Goal: Task Accomplishment & Management: Complete application form

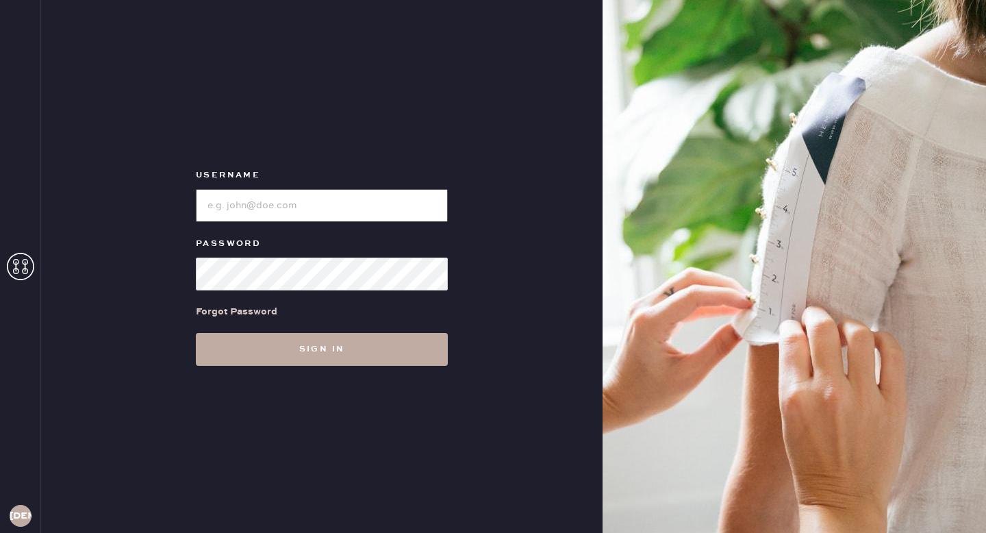
type input "reformationgoldcoastchicago"
click at [418, 350] on button "Sign in" at bounding box center [322, 349] width 252 height 33
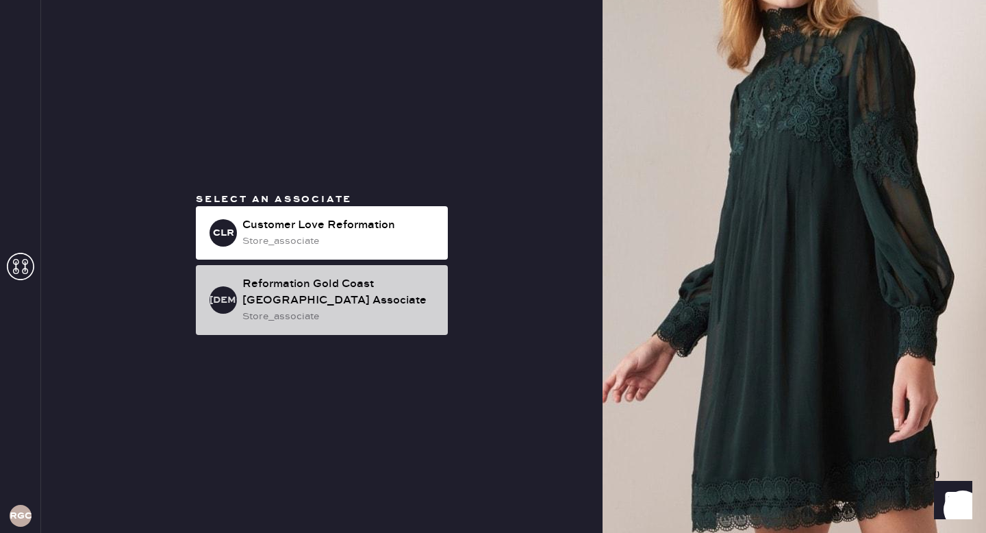
click at [410, 299] on div "Reformation Gold Coast [GEOGRAPHIC_DATA] Associate" at bounding box center [339, 292] width 195 height 33
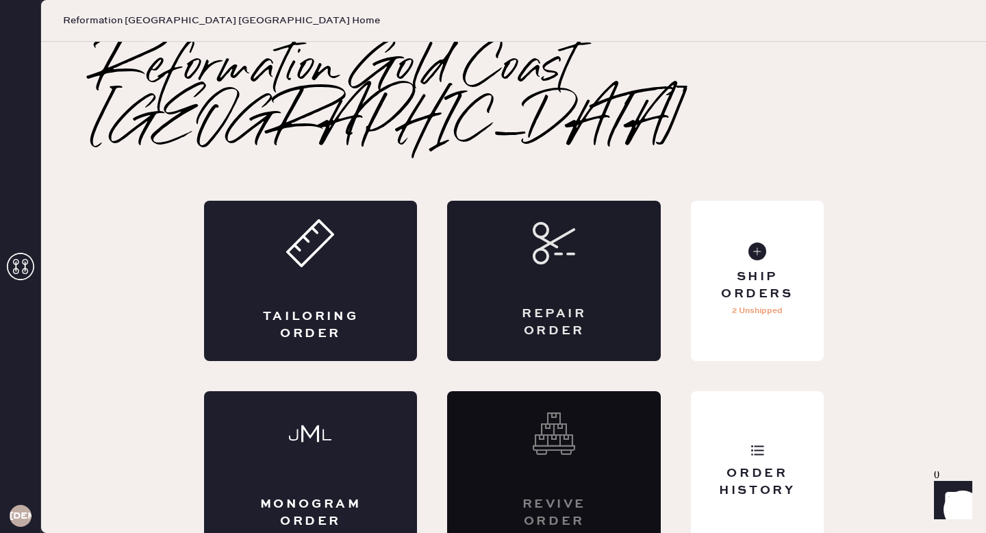
click at [529, 237] on div "Repair Order" at bounding box center [554, 281] width 214 height 160
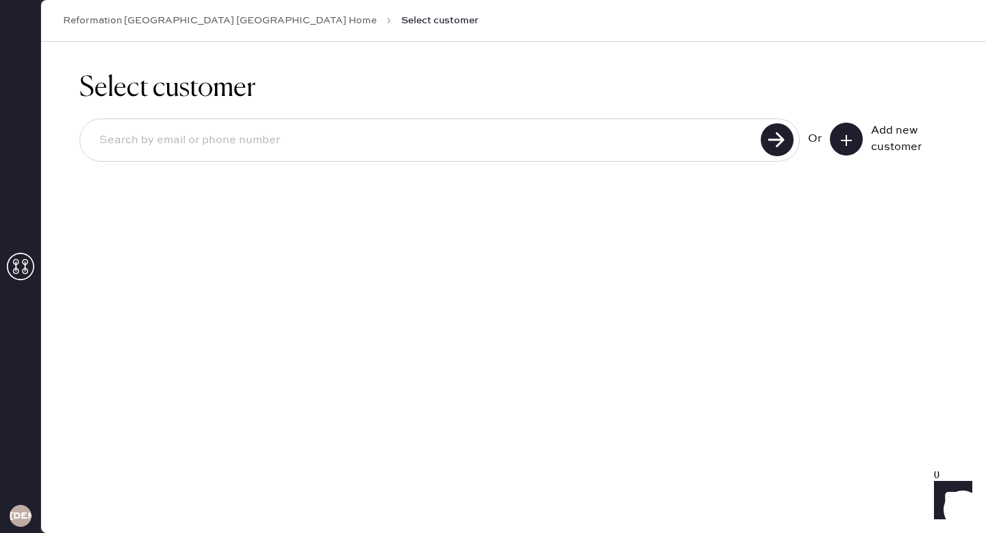
click at [850, 135] on icon at bounding box center [847, 141] width 14 height 14
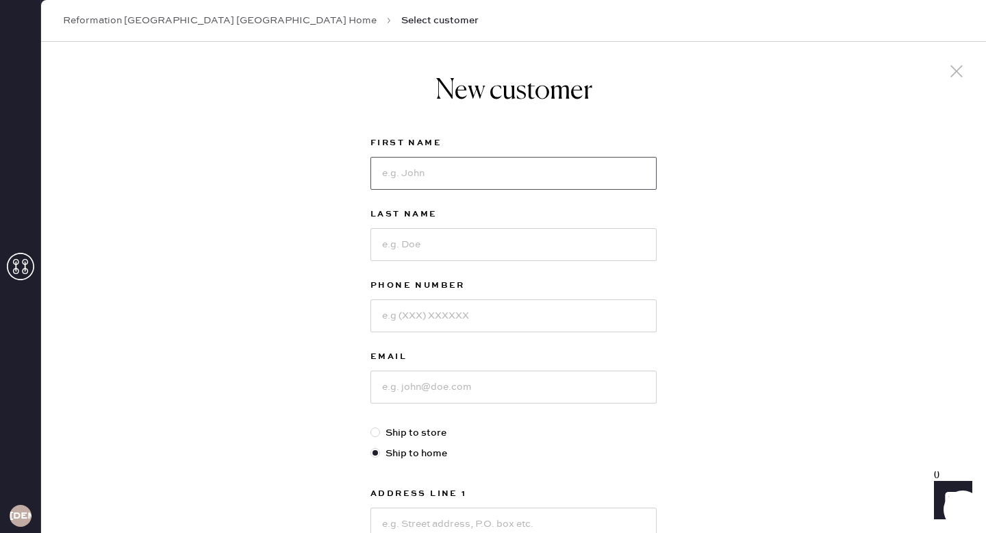
click at [503, 179] on input at bounding box center [514, 173] width 286 height 33
type input "[PERSON_NAME]"
click at [425, 245] on input at bounding box center [514, 244] width 286 height 33
click at [384, 247] on input "[PERSON_NAME]" at bounding box center [514, 244] width 286 height 33
type input "[PERSON_NAME]"
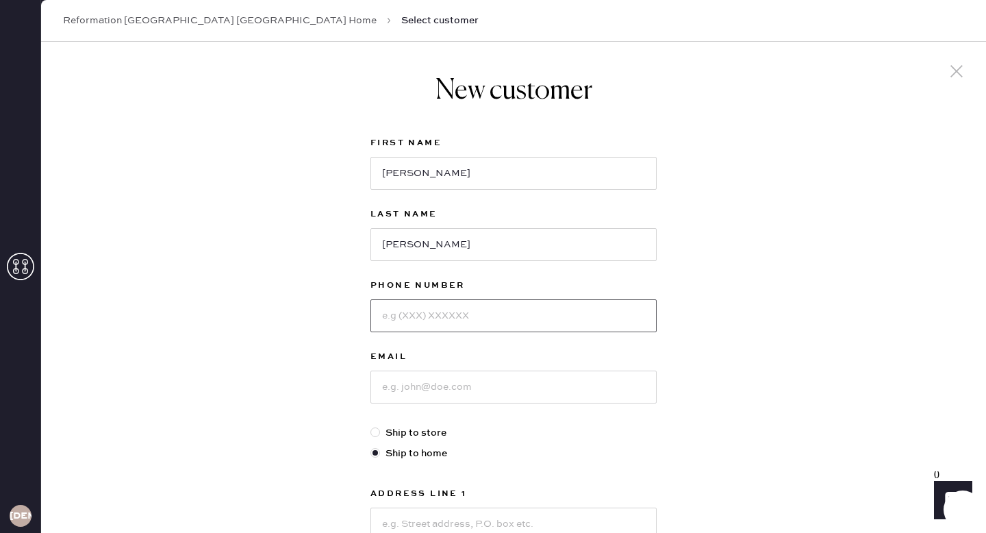
click at [438, 319] on input at bounding box center [514, 315] width 286 height 33
type input "8154510015"
click at [427, 372] on input at bounding box center [514, 387] width 286 height 33
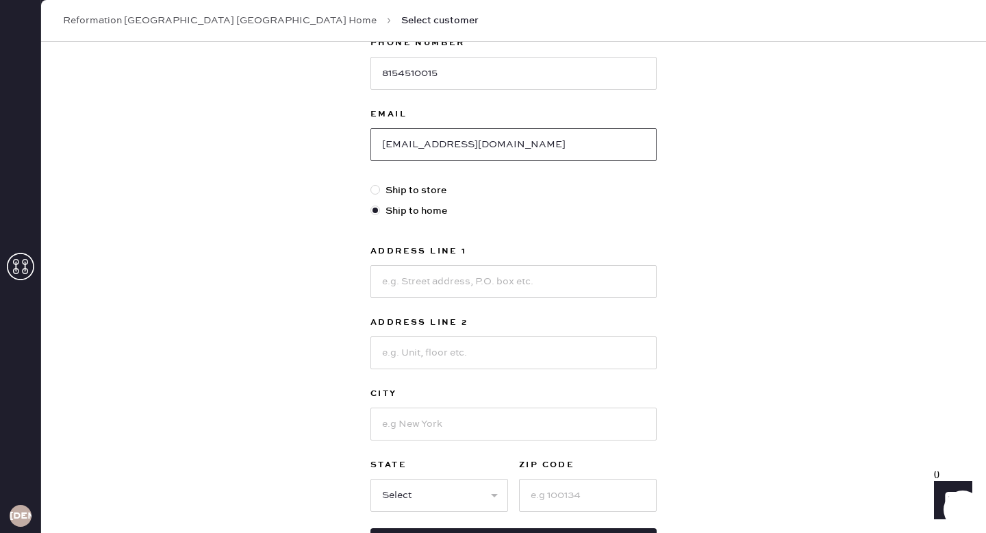
type input "[EMAIL_ADDRESS][DOMAIN_NAME]"
click at [491, 278] on input at bounding box center [514, 281] width 286 height 33
type input "[STREET_ADDRESS]"
click at [468, 357] on input at bounding box center [514, 352] width 286 height 33
type input "APT 2006"
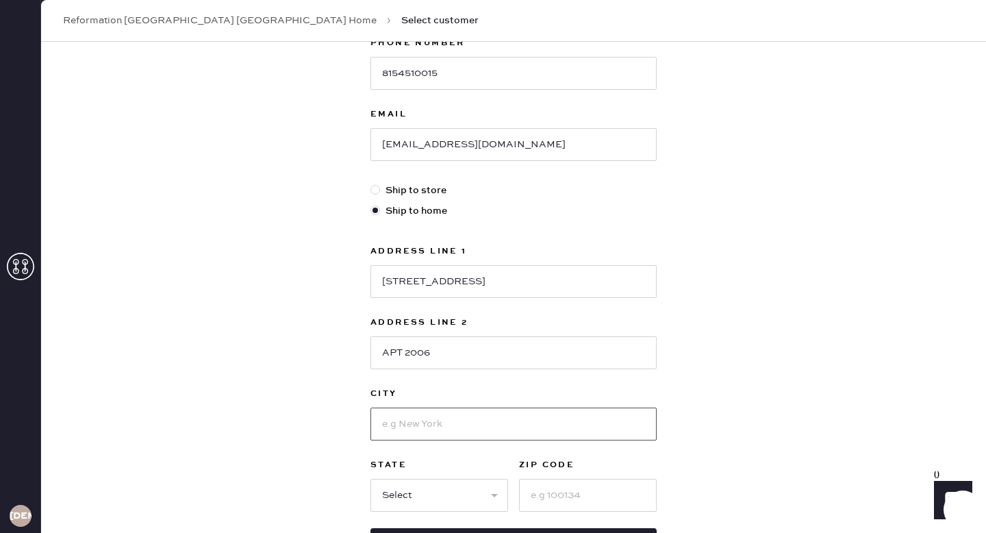
click at [424, 434] on input at bounding box center [514, 424] width 286 height 33
type input "[GEOGRAPHIC_DATA]"
click at [599, 491] on input at bounding box center [588, 495] width 138 height 33
type input "60610"
click at [445, 484] on select "Select AK AL AR AZ CA CO CT [GEOGRAPHIC_DATA] DE FL [GEOGRAPHIC_DATA] HI [GEOGR…" at bounding box center [440, 495] width 138 height 33
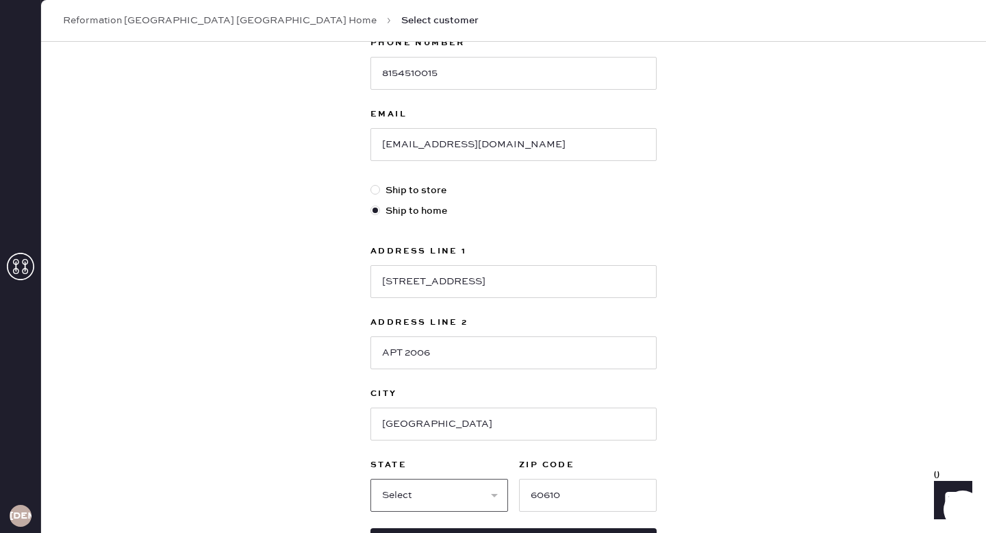
select select "IL"
click at [371, 479] on select "Select AK AL AR AZ CA CO CT [GEOGRAPHIC_DATA] DE FL [GEOGRAPHIC_DATA] HI [GEOGR…" at bounding box center [440, 495] width 138 height 33
click at [702, 229] on div "New customer First Name [PERSON_NAME] Last Name [PERSON_NAME] Phone Number [PHO…" at bounding box center [513, 223] width 945 height 849
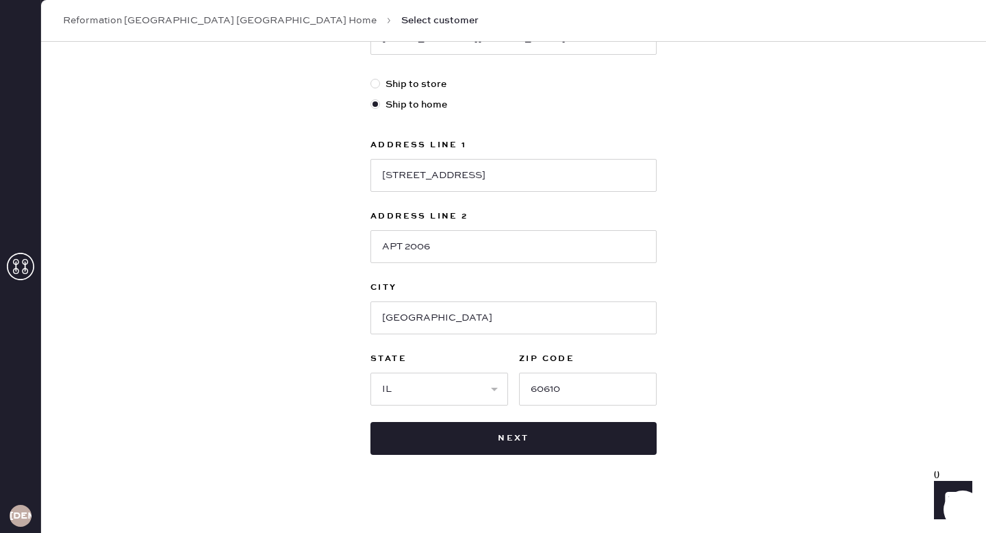
scroll to position [358, 0]
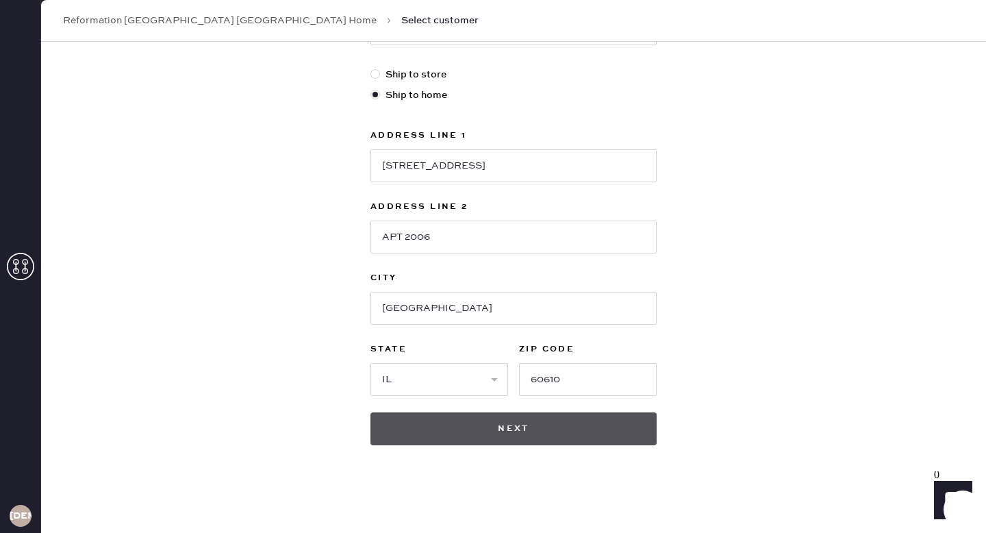
click at [536, 423] on button "Next" at bounding box center [514, 428] width 286 height 33
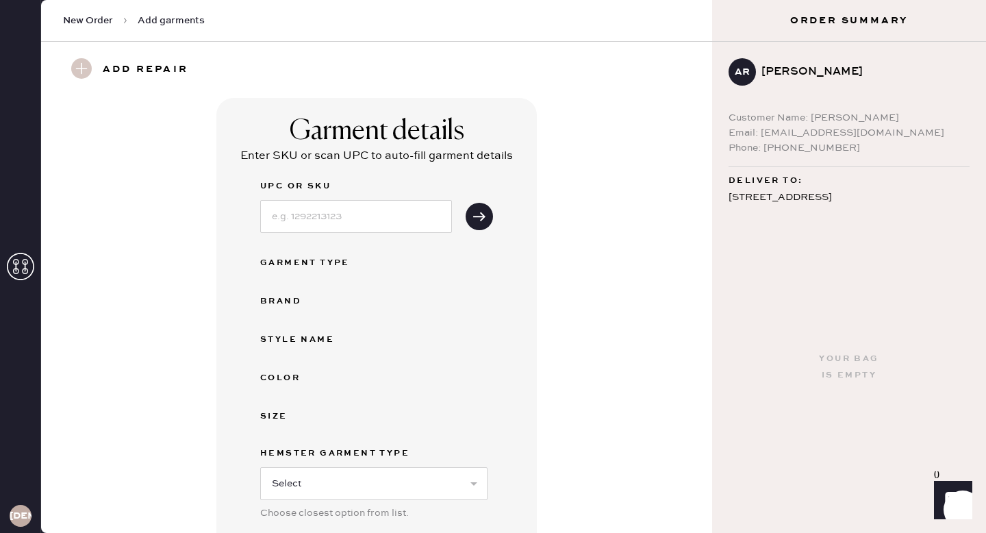
scroll to position [90, 0]
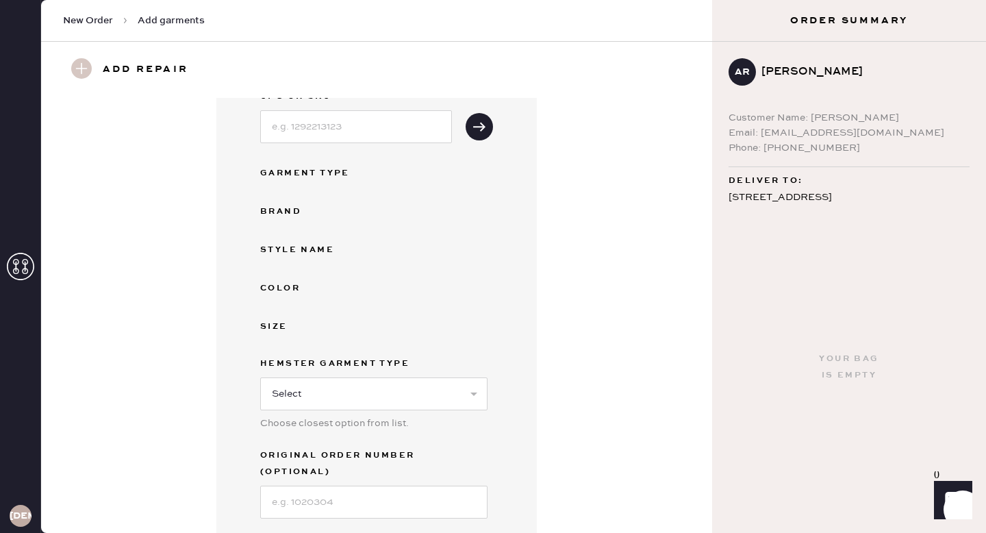
click at [625, 161] on div "Garment details Enter SKU or scan UPC to auto-fill garment details UPC or SKU G…" at bounding box center [377, 288] width 622 height 560
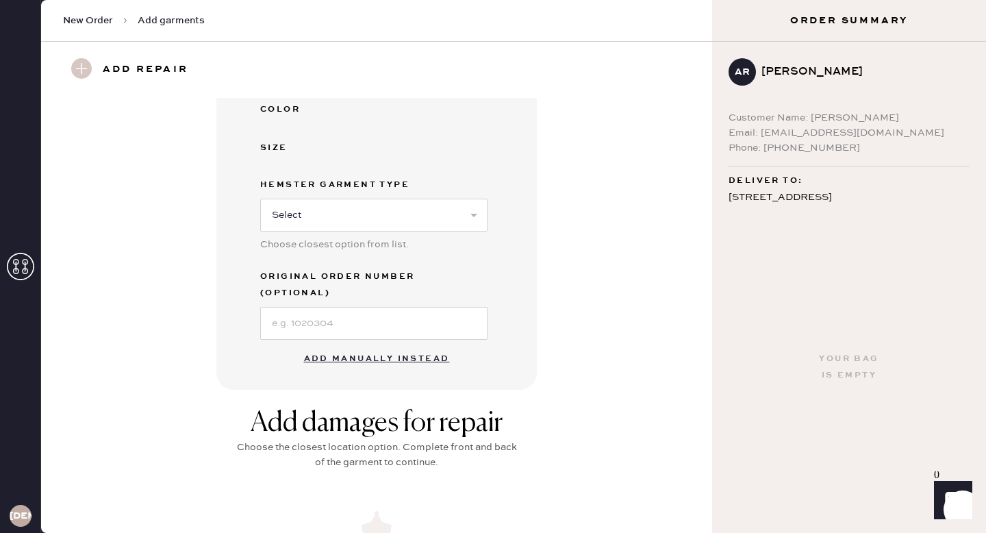
click at [399, 348] on button "Add manually instead" at bounding box center [377, 358] width 162 height 27
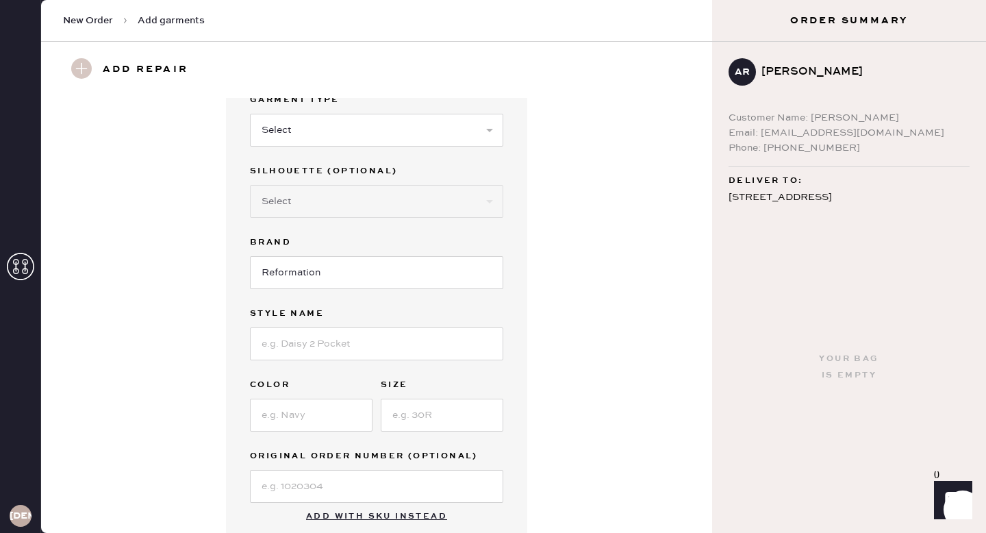
scroll to position [0, 0]
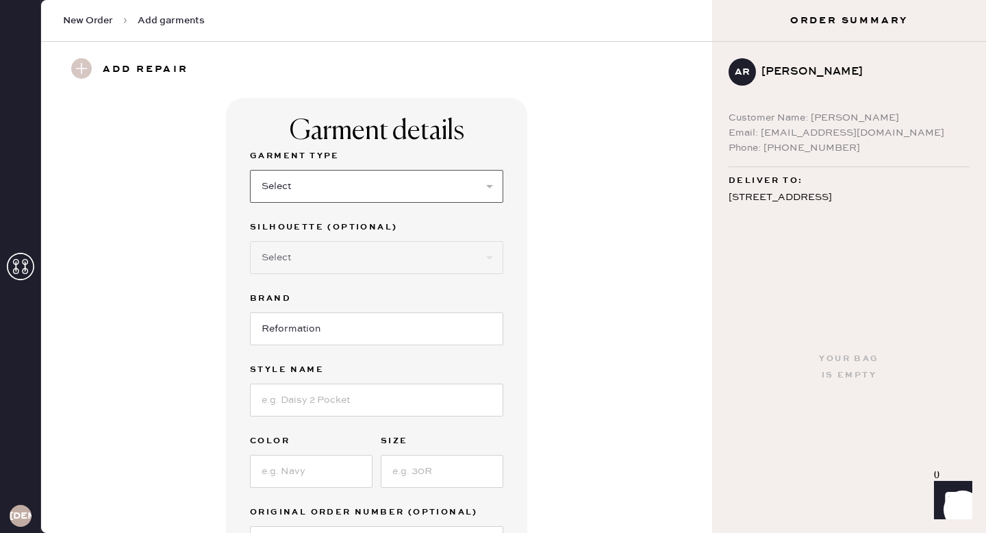
click at [397, 201] on select "Select Basic Skirt Jeans Leggings Pants Shorts Basic Sleeved Dress Basic Sleeve…" at bounding box center [376, 186] width 253 height 33
select select "15"
click at [250, 170] on select "Select Basic Skirt Jeans Leggings Pants Shorts Basic Sleeved Dress Basic Sleeve…" at bounding box center [376, 186] width 253 height 33
click at [376, 263] on select "Select Crop top Full Length Other" at bounding box center [376, 257] width 253 height 33
select select "70"
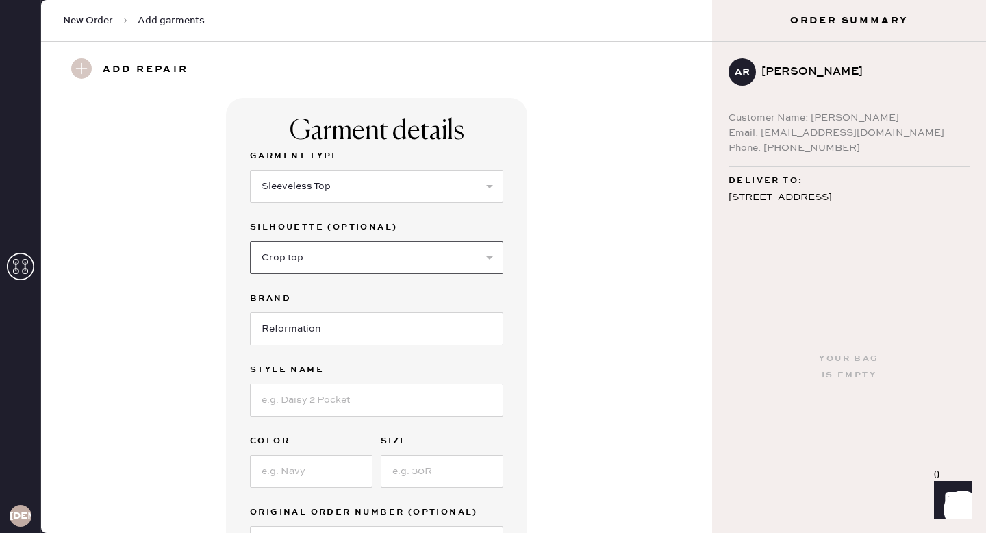
click at [250, 241] on select "Select Crop top Full Length Other" at bounding box center [376, 257] width 253 height 33
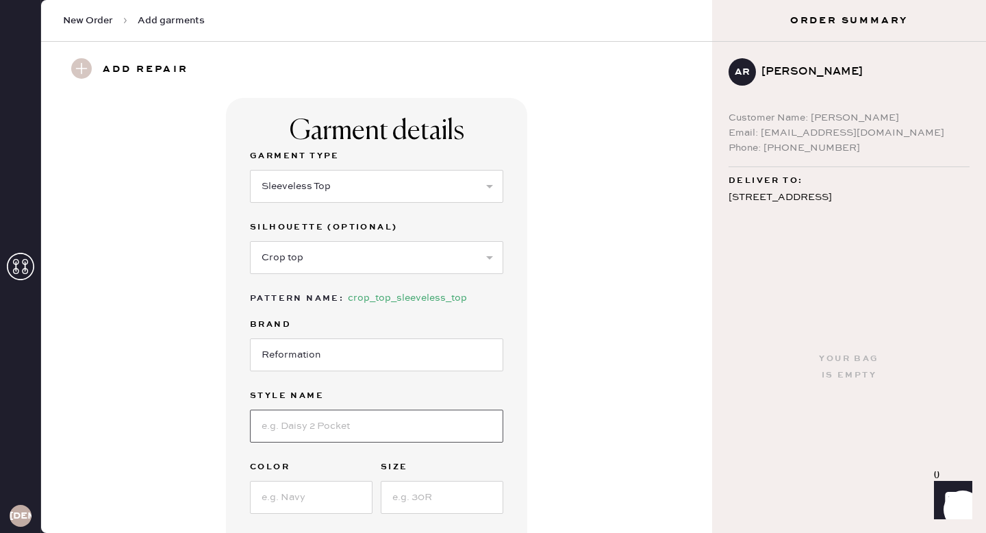
click at [331, 422] on input at bounding box center [376, 426] width 253 height 33
click at [542, 333] on div "Garment details Garment Type Select Basic Skirt Jeans Leggings Pants Shorts Bas…" at bounding box center [377, 364] width 622 height 532
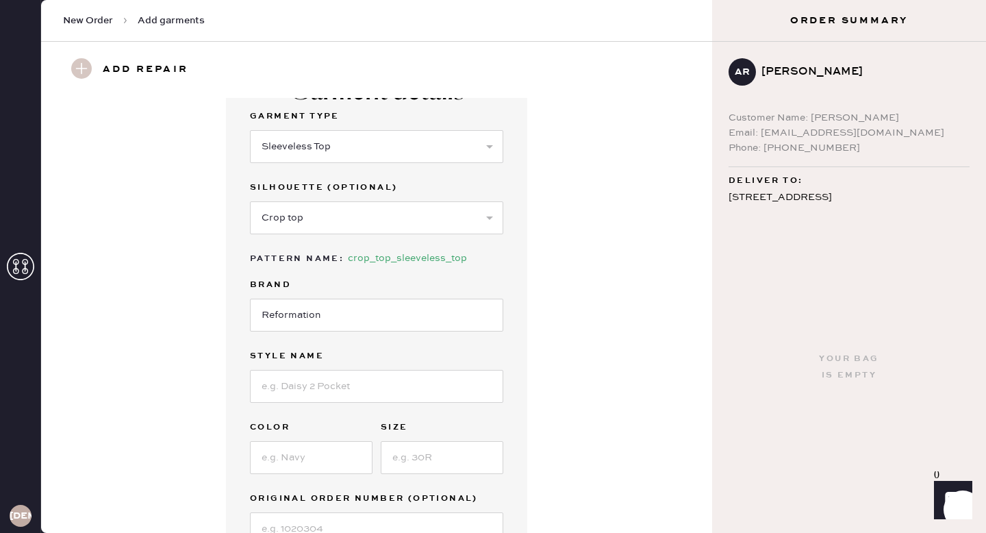
scroll to position [45, 0]
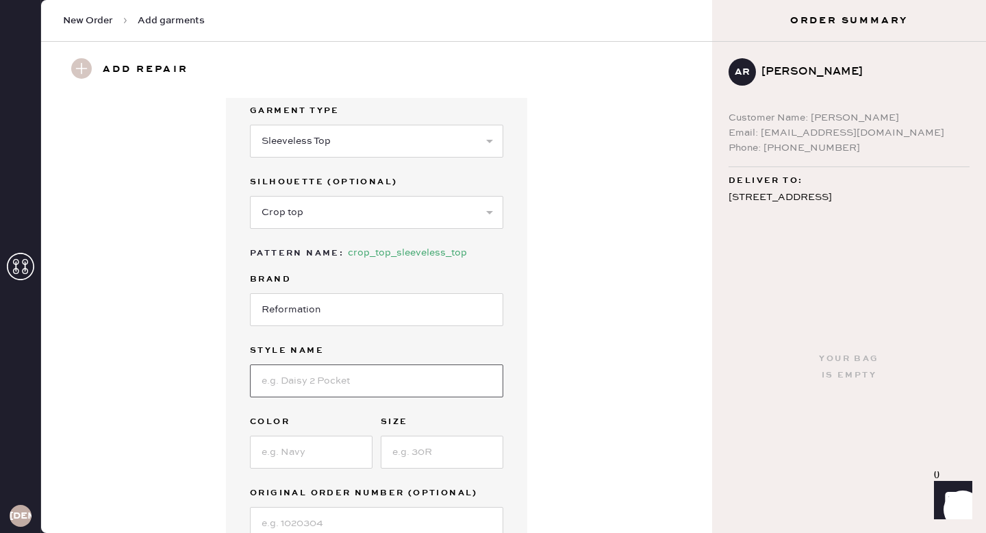
click at [449, 387] on input at bounding box center [376, 380] width 253 height 33
type input "[PERSON_NAME] Two Piece"
click at [347, 460] on input at bounding box center [311, 452] width 123 height 33
type input "[GEOGRAPHIC_DATA]"
click at [448, 457] on input at bounding box center [442, 452] width 123 height 33
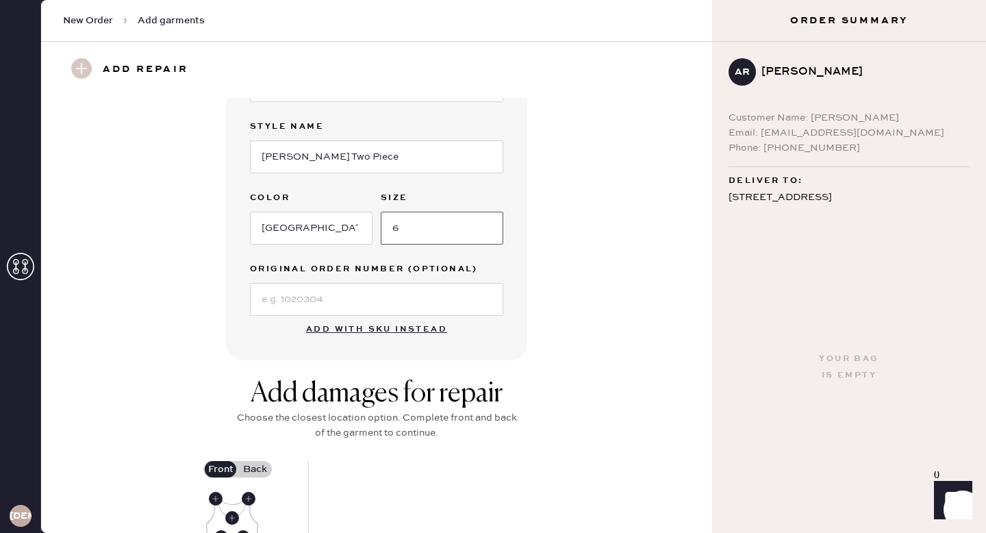
scroll to position [278, 0]
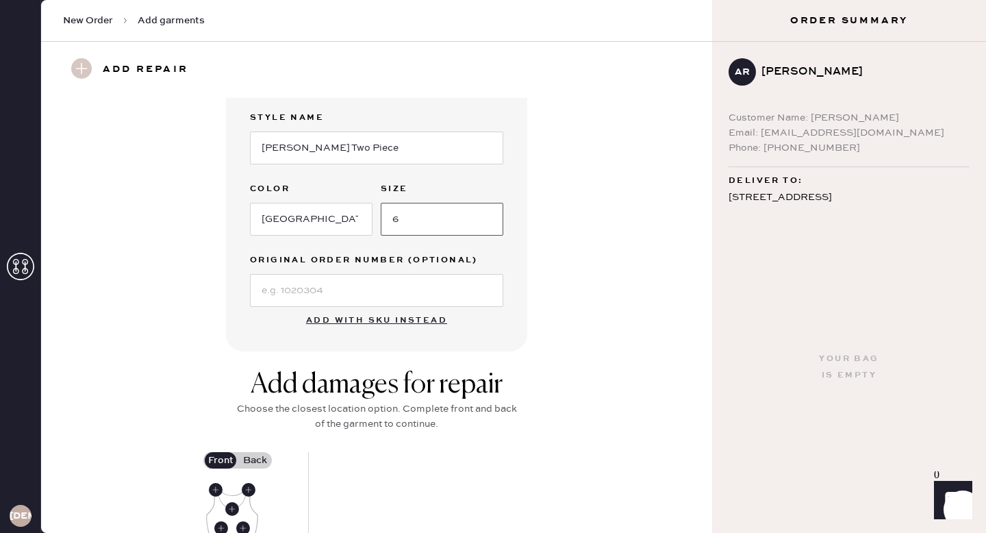
type input "6"
click at [479, 292] on input at bounding box center [376, 290] width 253 height 33
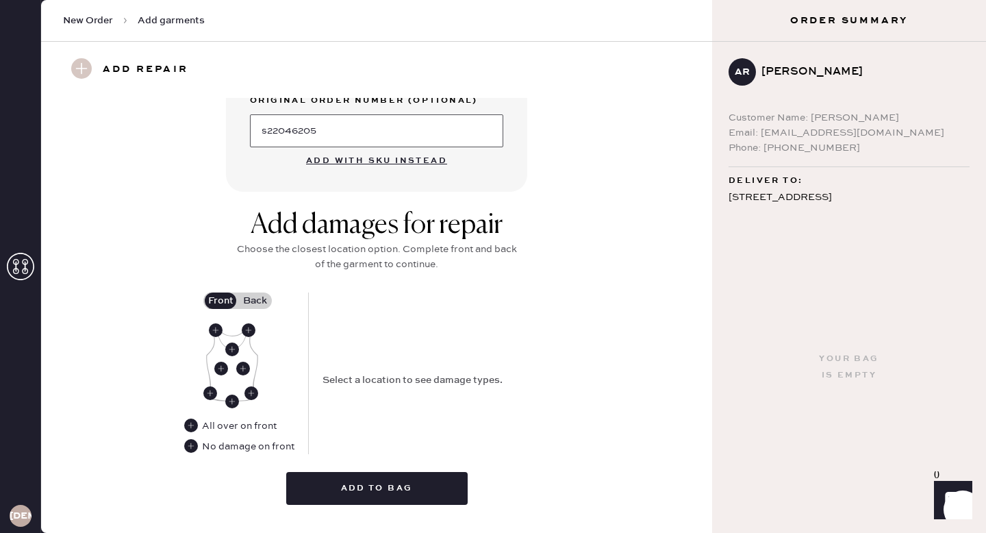
scroll to position [462, 0]
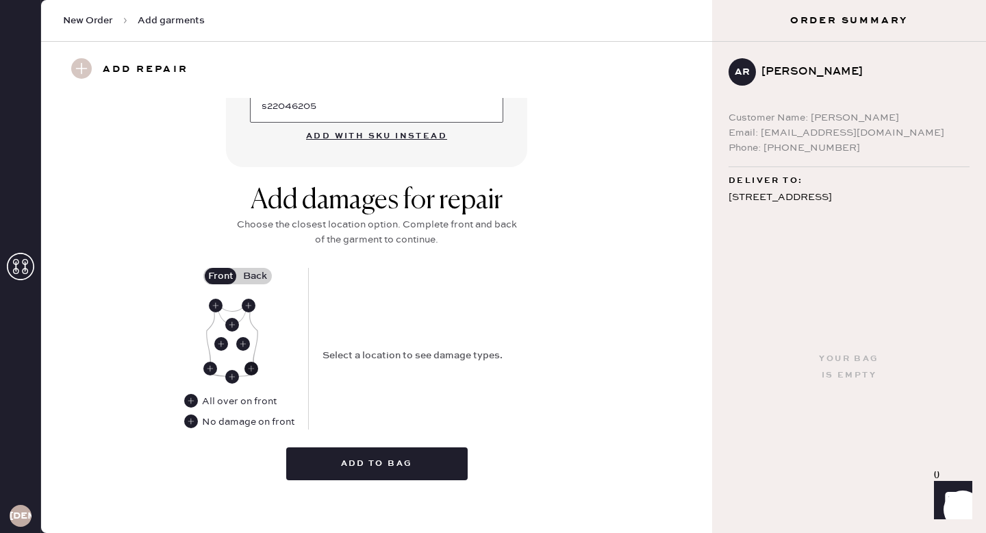
type input "s22046205"
click at [255, 372] on use at bounding box center [252, 369] width 14 height 14
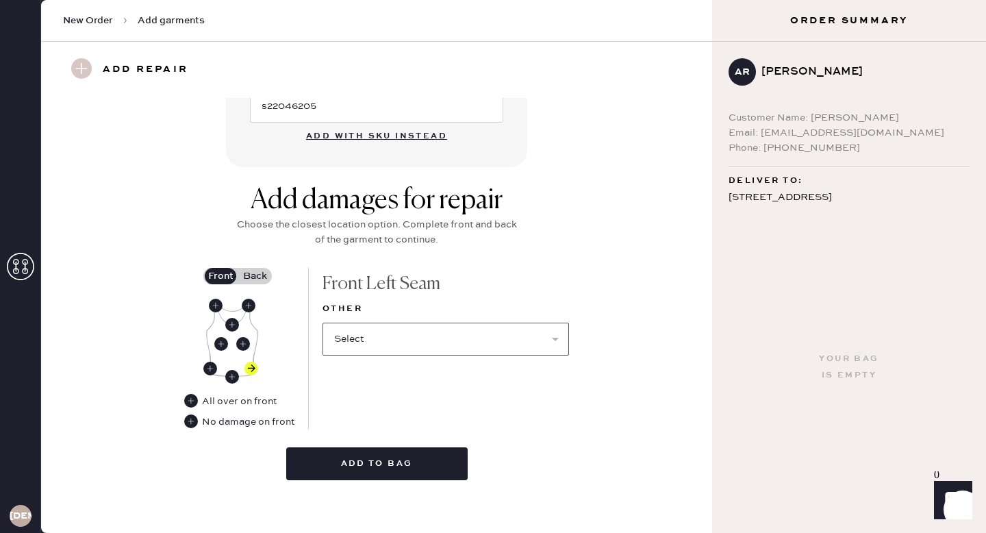
click at [400, 346] on select "Select Broken / Ripped Hem Broken Beads Broken Belt Loop Broken Button Broken C…" at bounding box center [446, 339] width 247 height 33
select select "1495"
click at [323, 323] on select "Select Broken / Ripped Hem Broken Beads Broken Belt Loop Broken Button Broken C…" at bounding box center [446, 339] width 247 height 33
select select
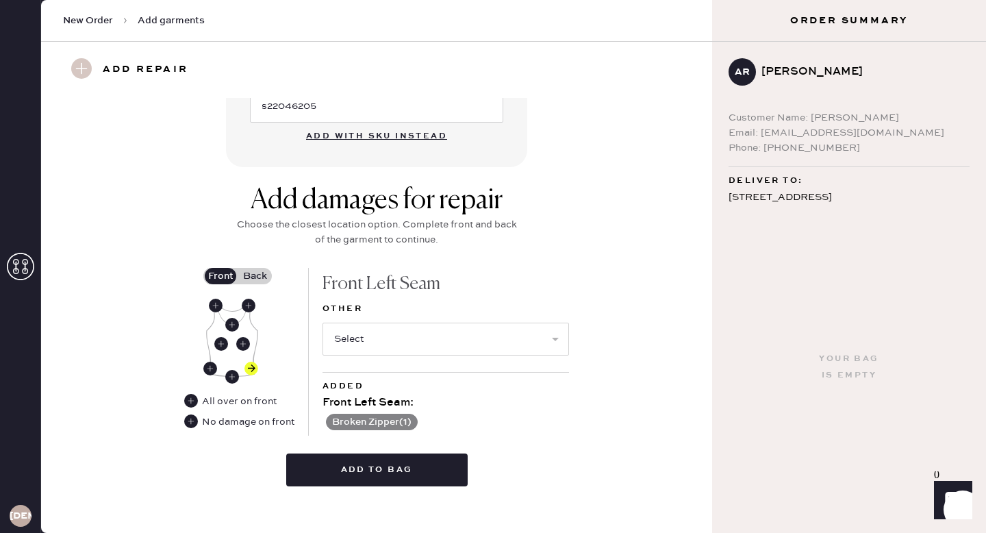
click at [256, 291] on div at bounding box center [250, 339] width 88 height 103
click at [256, 281] on label "Back" at bounding box center [255, 276] width 34 height 16
click at [255, 276] on input "Back" at bounding box center [255, 276] width 0 height 0
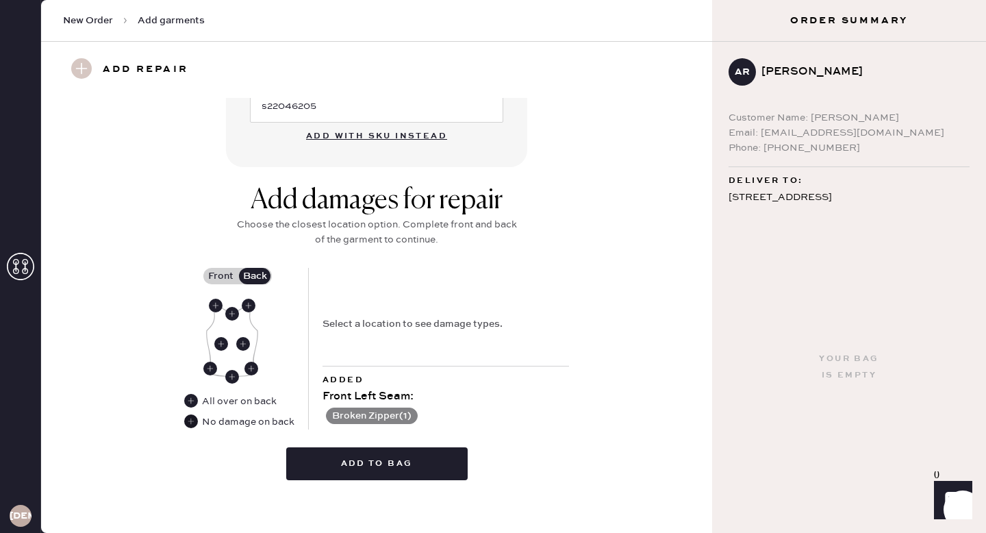
click at [190, 423] on use at bounding box center [191, 421] width 14 height 14
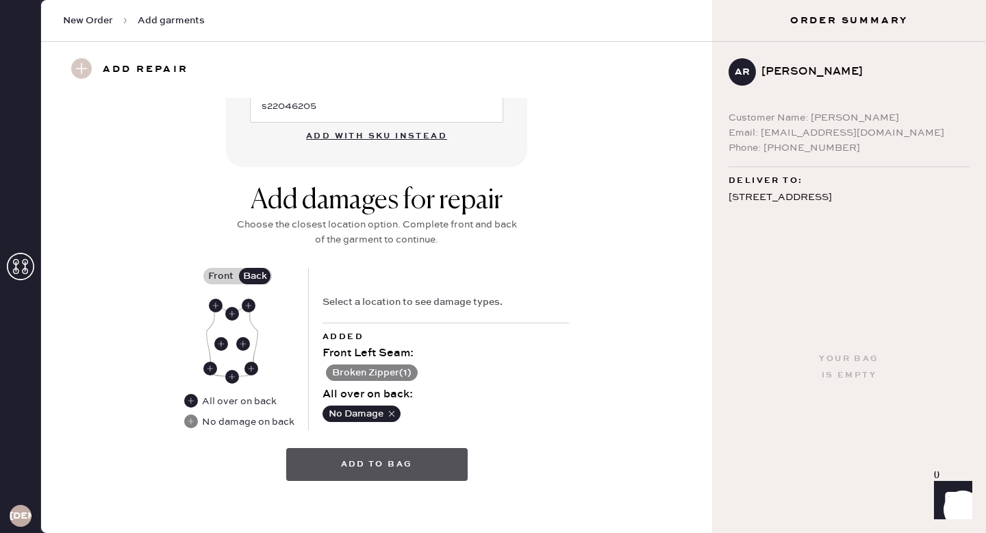
click at [380, 467] on button "Add to bag" at bounding box center [377, 464] width 182 height 33
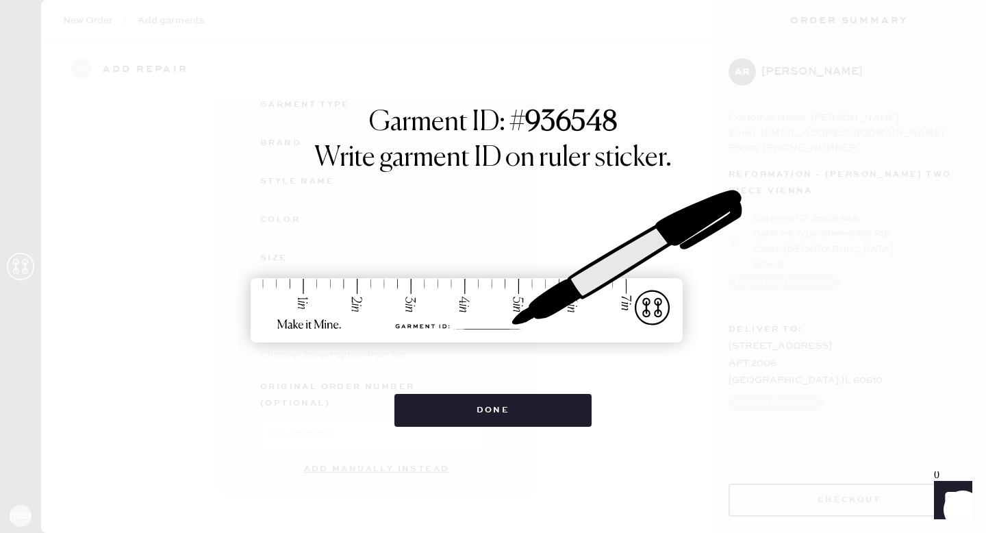
scroll to position [141, 0]
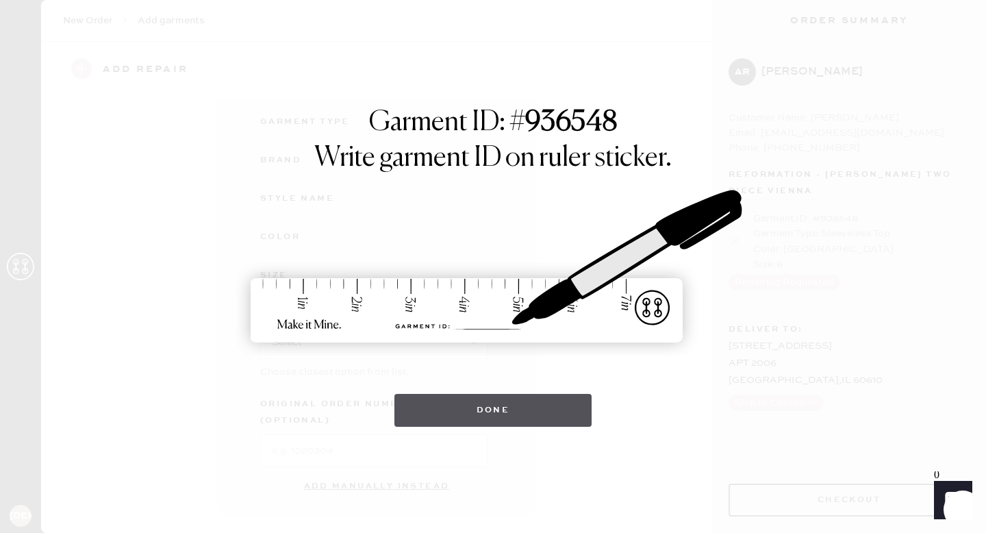
click at [524, 400] on button "Done" at bounding box center [494, 410] width 198 height 33
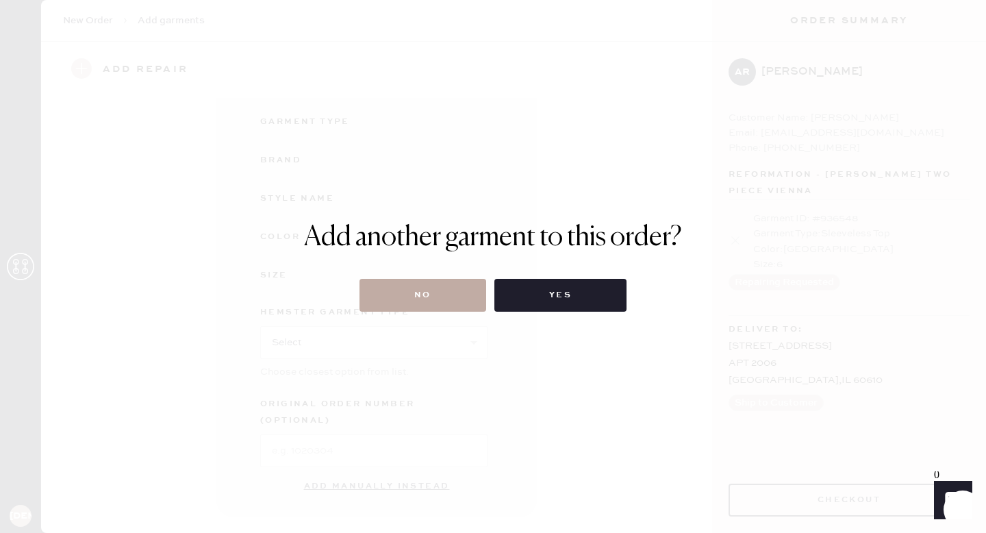
click at [438, 308] on button "No" at bounding box center [423, 295] width 127 height 33
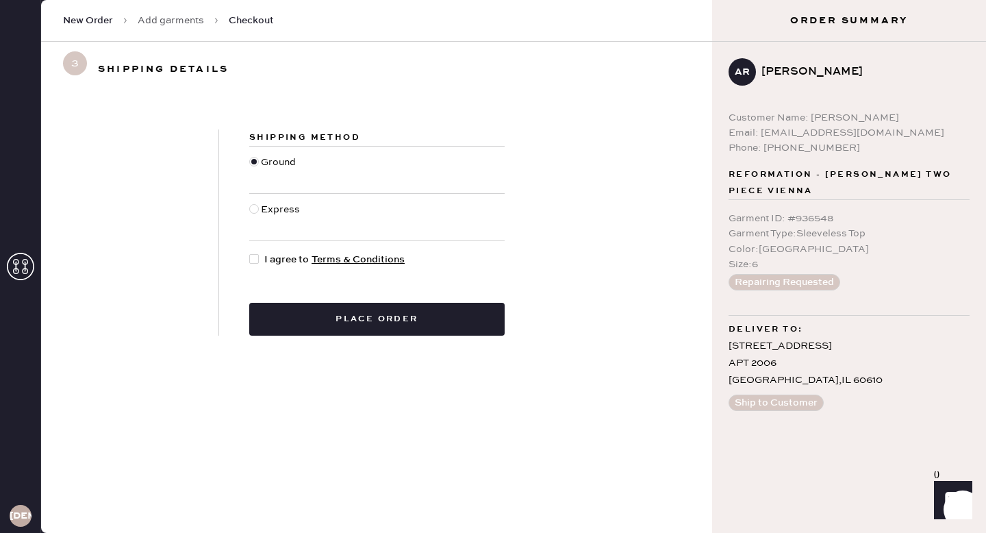
click at [256, 258] on div at bounding box center [254, 259] width 10 height 10
click at [250, 253] on input "I agree to Terms & Conditions" at bounding box center [249, 252] width 1 height 1
checkbox input "true"
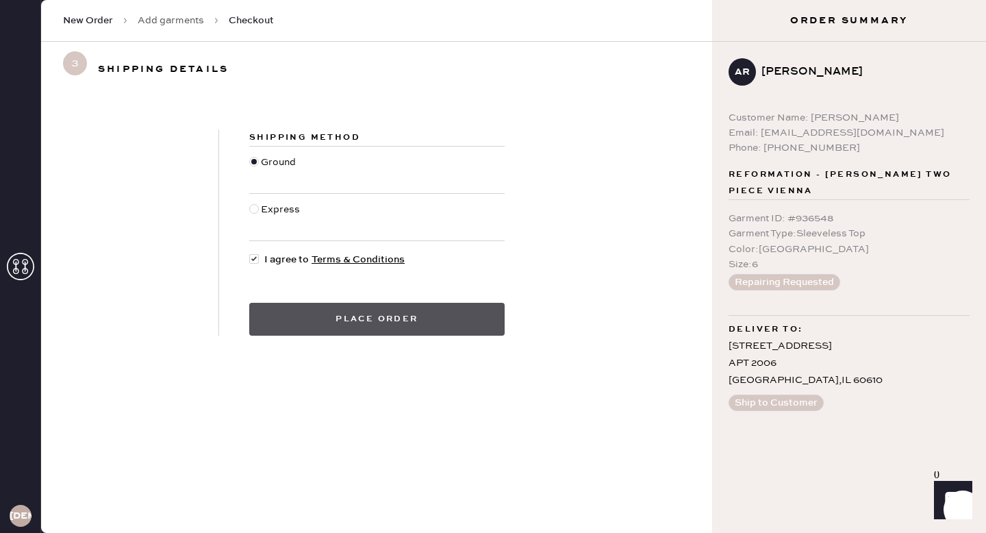
click at [360, 314] on button "Place order" at bounding box center [376, 319] width 255 height 33
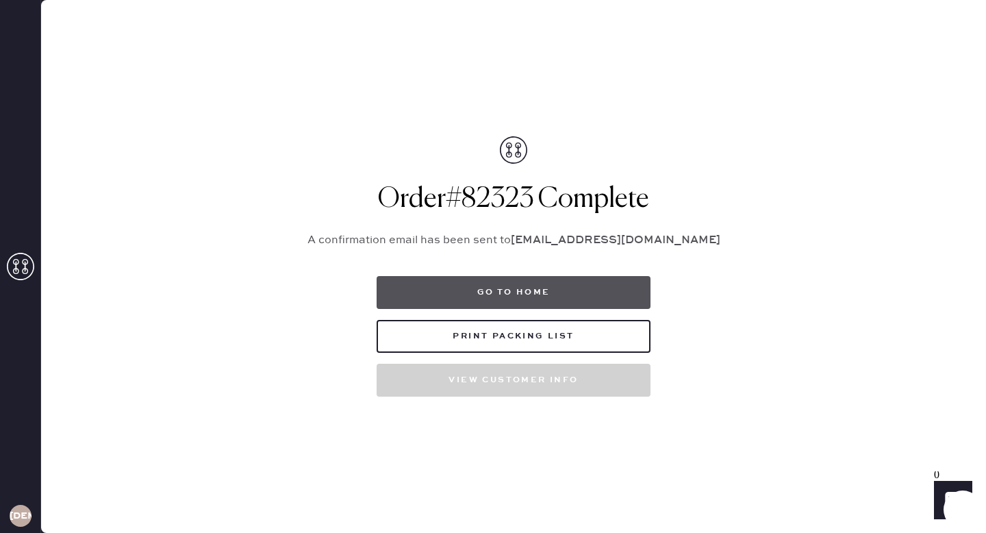
click at [566, 289] on button "Go to home" at bounding box center [514, 292] width 274 height 33
